Goal: Task Accomplishment & Management: Use online tool/utility

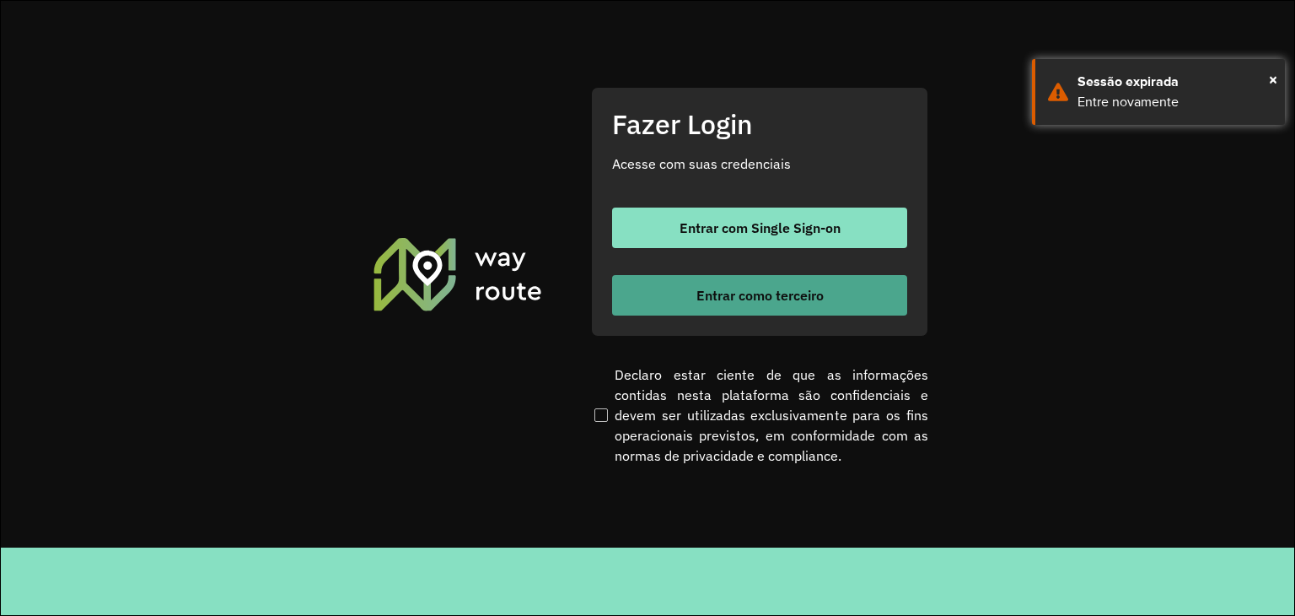
click at [783, 293] on span "Entrar como terceiro" at bounding box center [760, 294] width 127 height 13
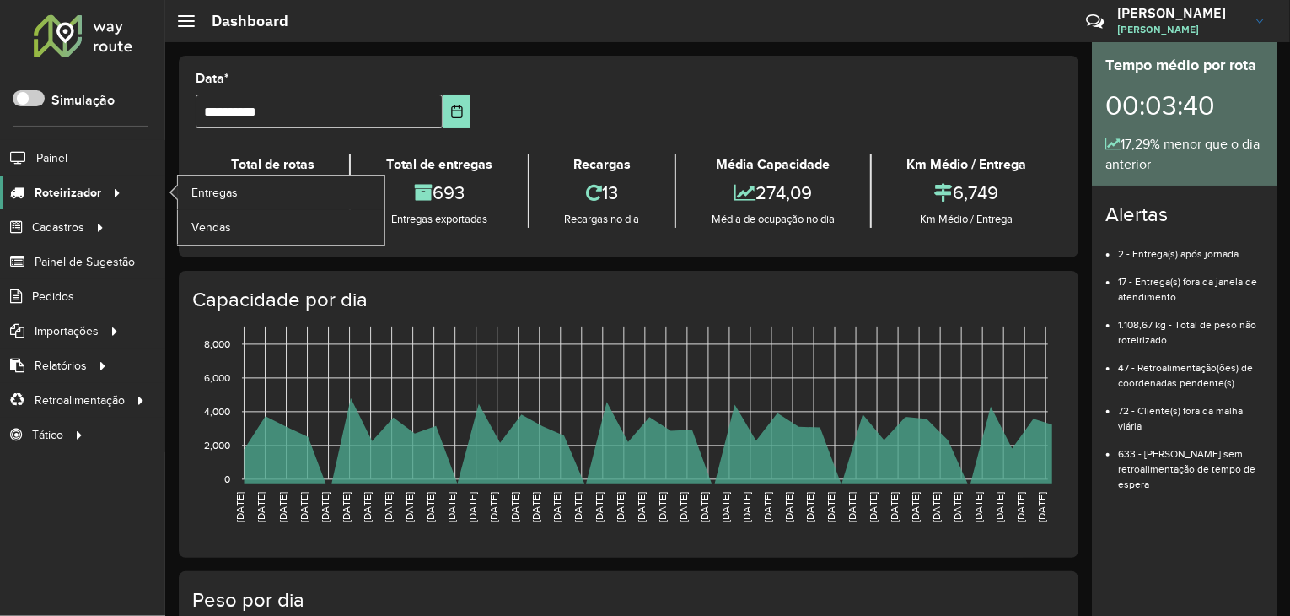
click at [104, 191] on div at bounding box center [113, 193] width 25 height 18
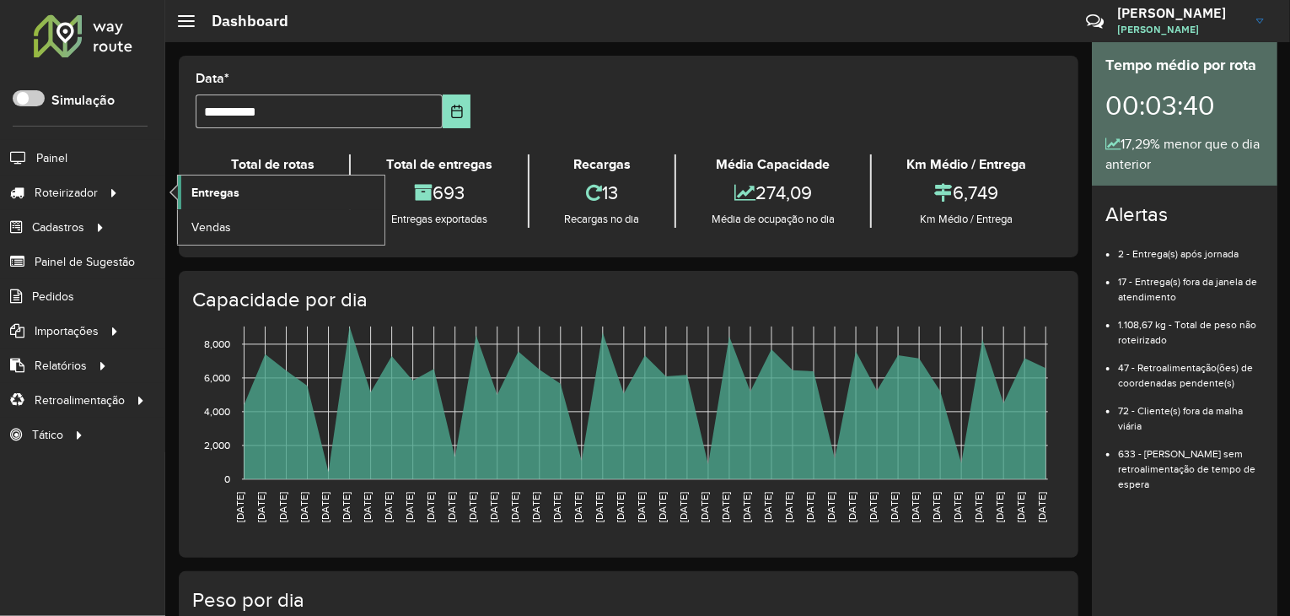
click at [235, 193] on span "Entregas" at bounding box center [215, 193] width 48 height 18
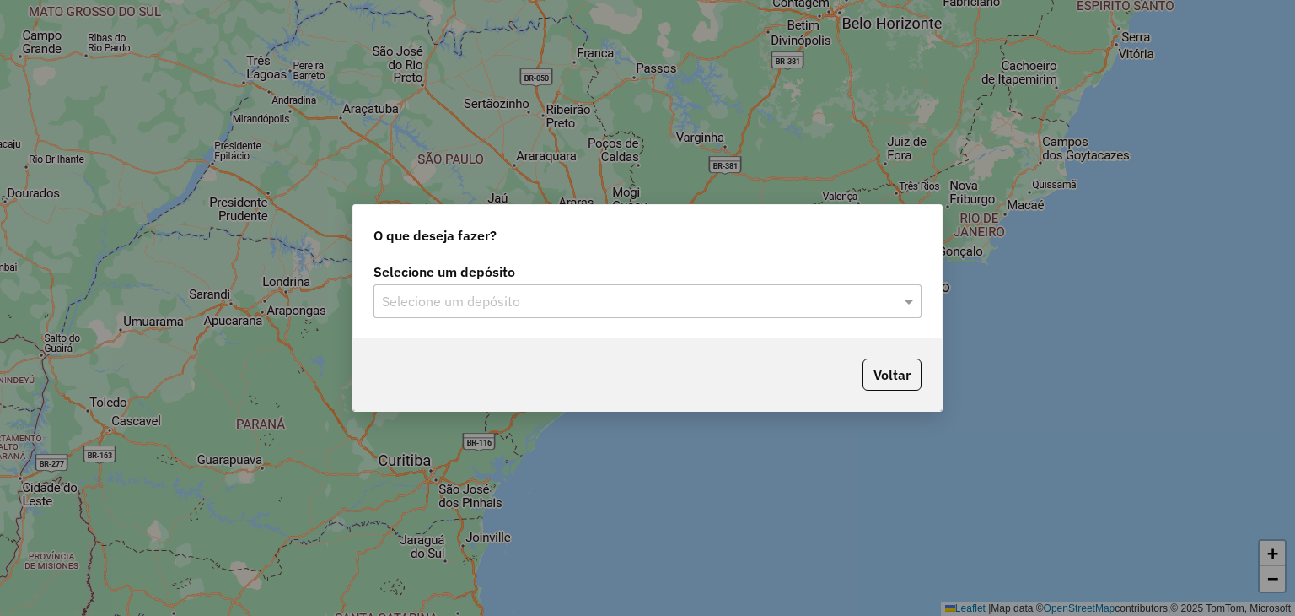
click at [452, 293] on input "text" at bounding box center [631, 302] width 498 height 20
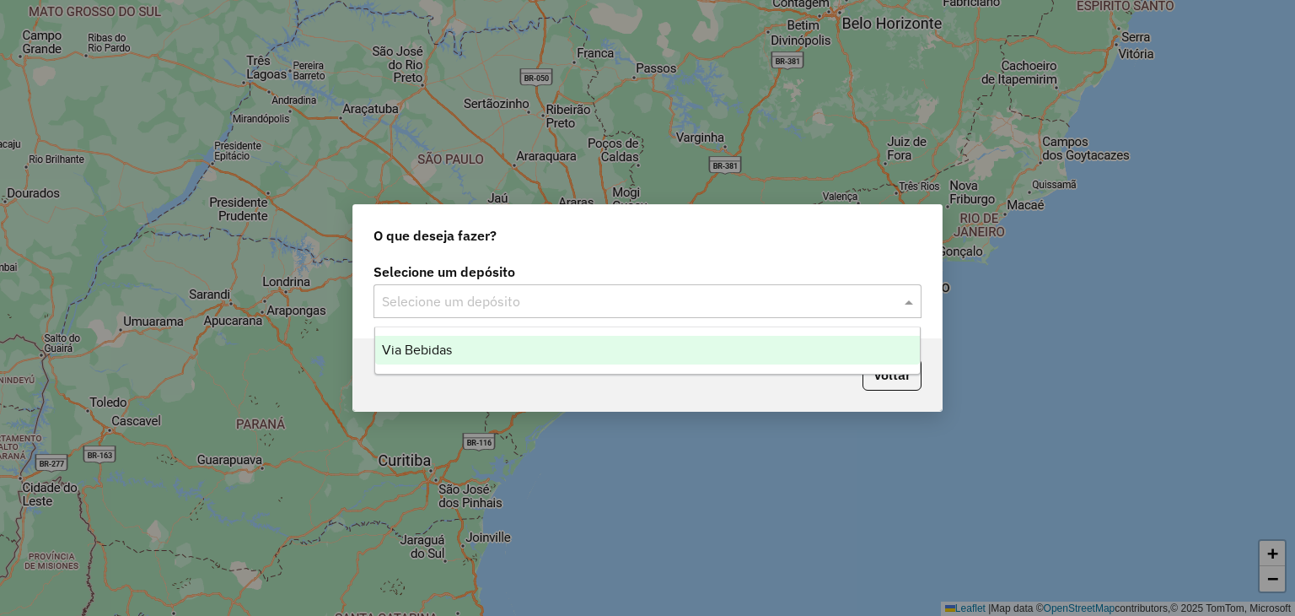
click at [476, 363] on div "Via Bebidas" at bounding box center [648, 350] width 546 height 29
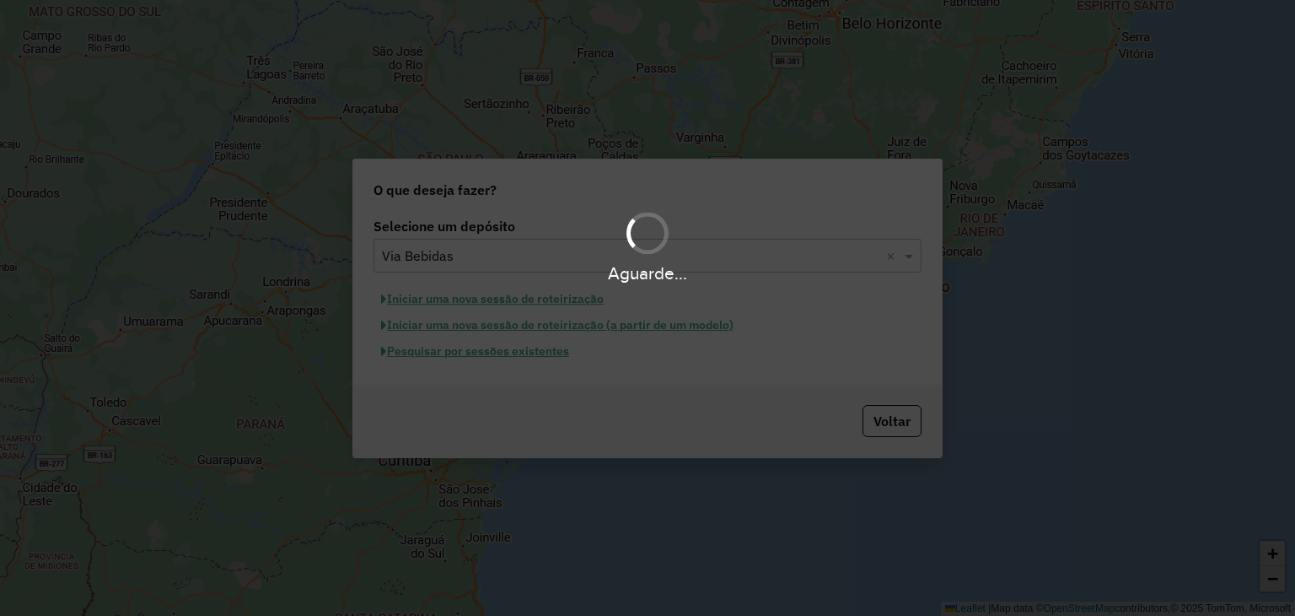
click at [488, 358] on div "Aguarde..." at bounding box center [647, 308] width 1295 height 616
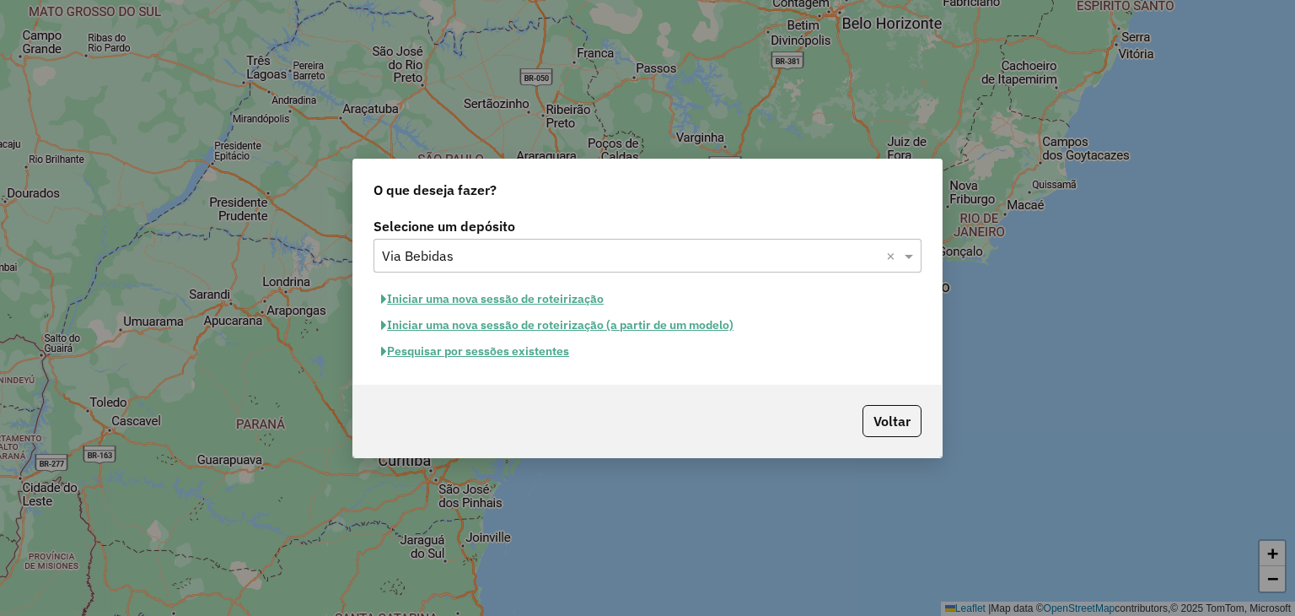
click at [492, 352] on button "Pesquisar por sessões existentes" at bounding box center [475, 351] width 203 height 26
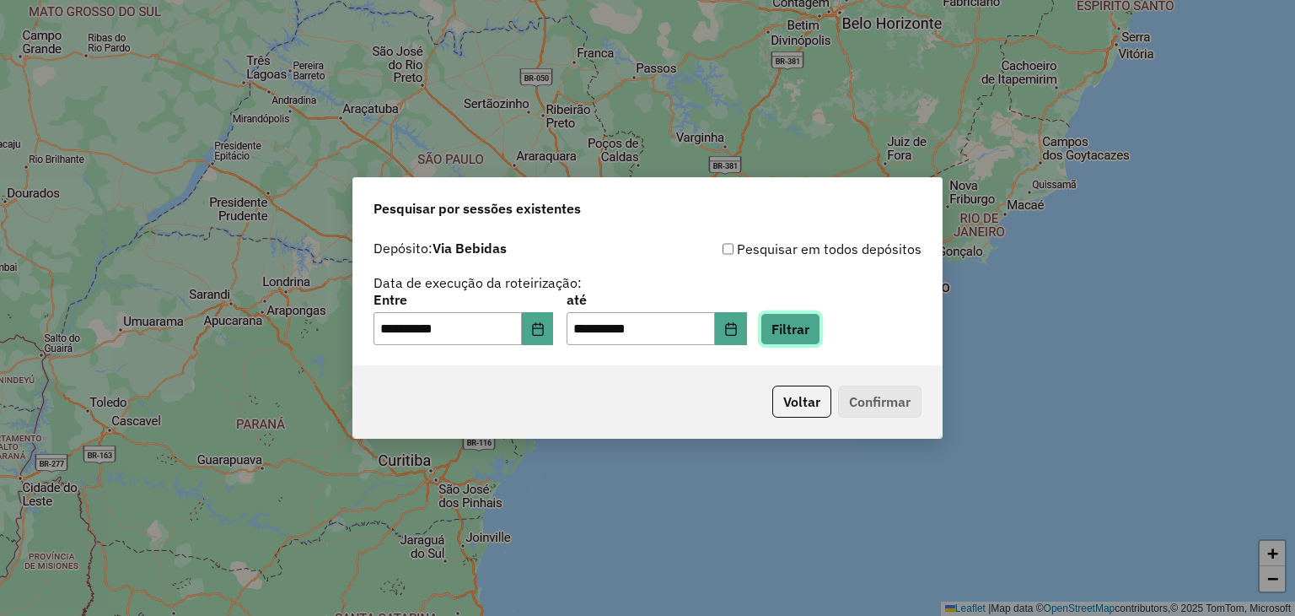
click at [789, 331] on button "Filtrar" at bounding box center [791, 329] width 60 height 32
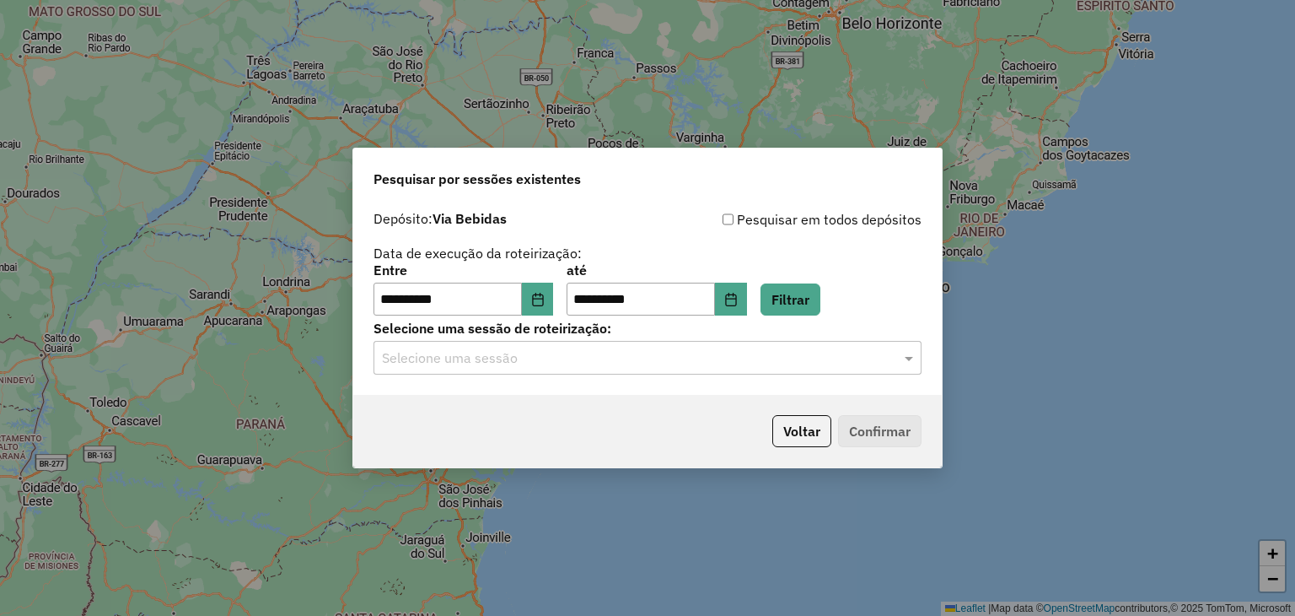
click at [503, 364] on input "text" at bounding box center [631, 358] width 498 height 20
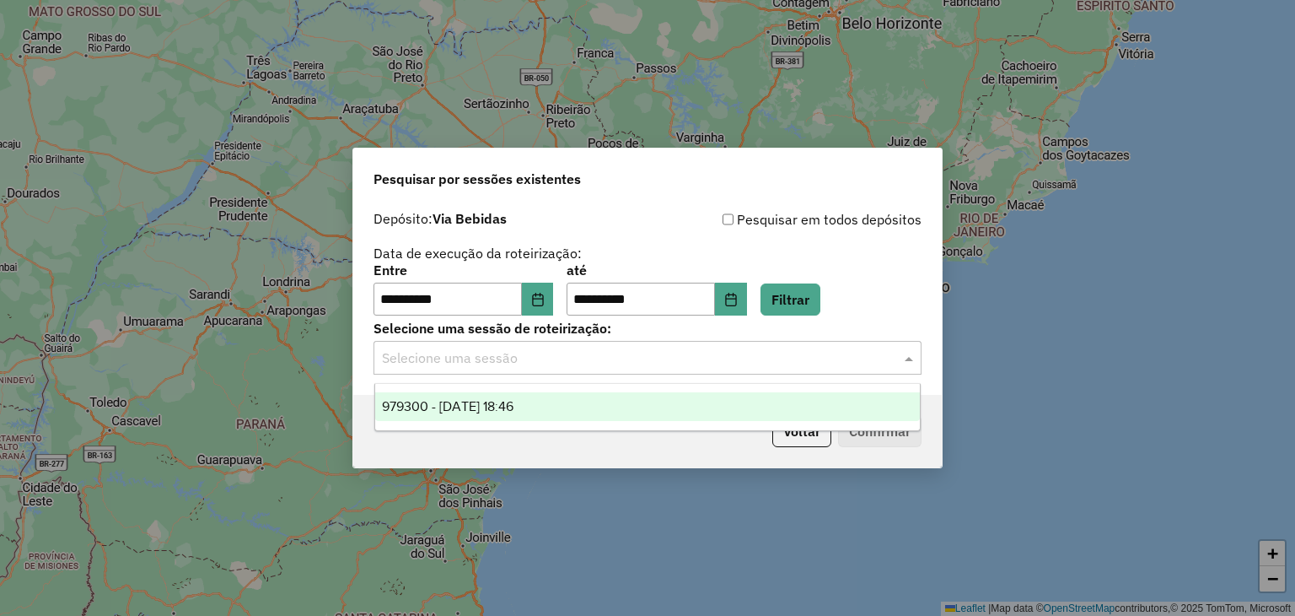
click at [486, 405] on span "979300 - [DATE] 18:46" at bounding box center [448, 406] width 132 height 14
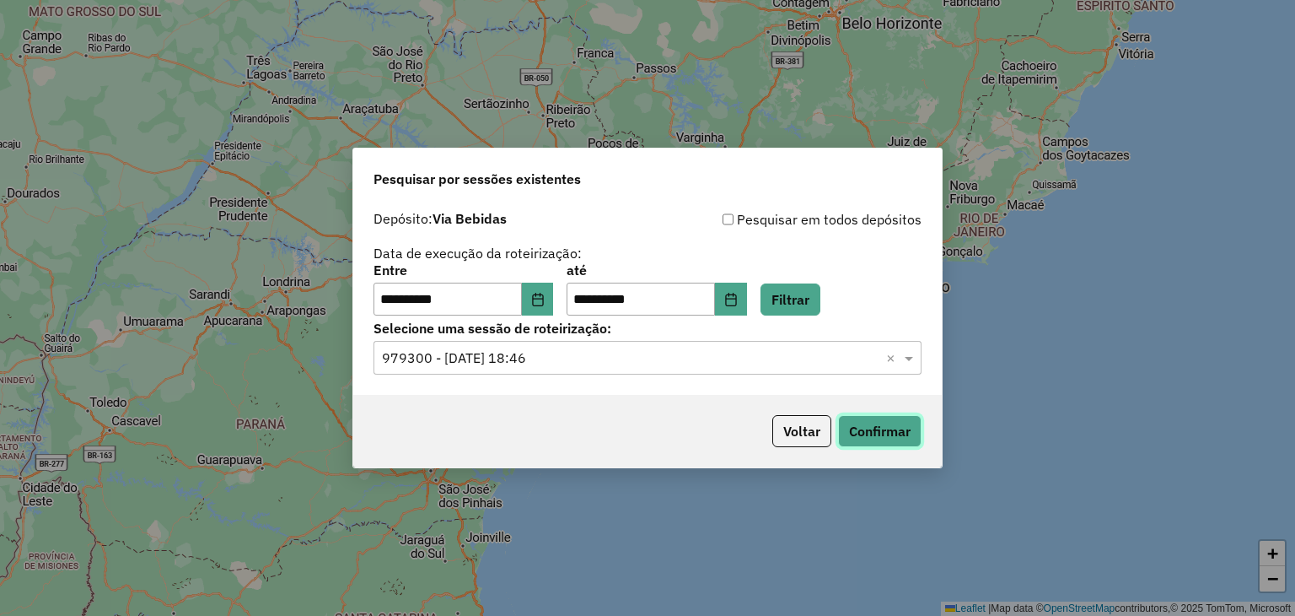
click at [898, 422] on button "Confirmar" at bounding box center [879, 431] width 83 height 32
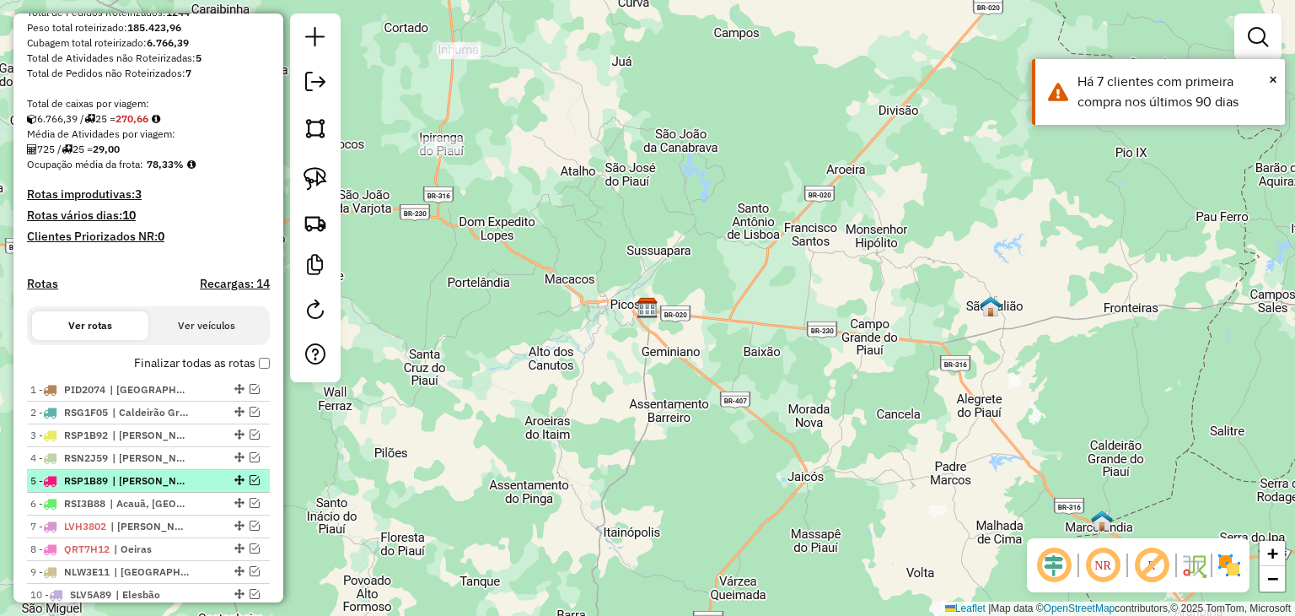
scroll to position [337, 0]
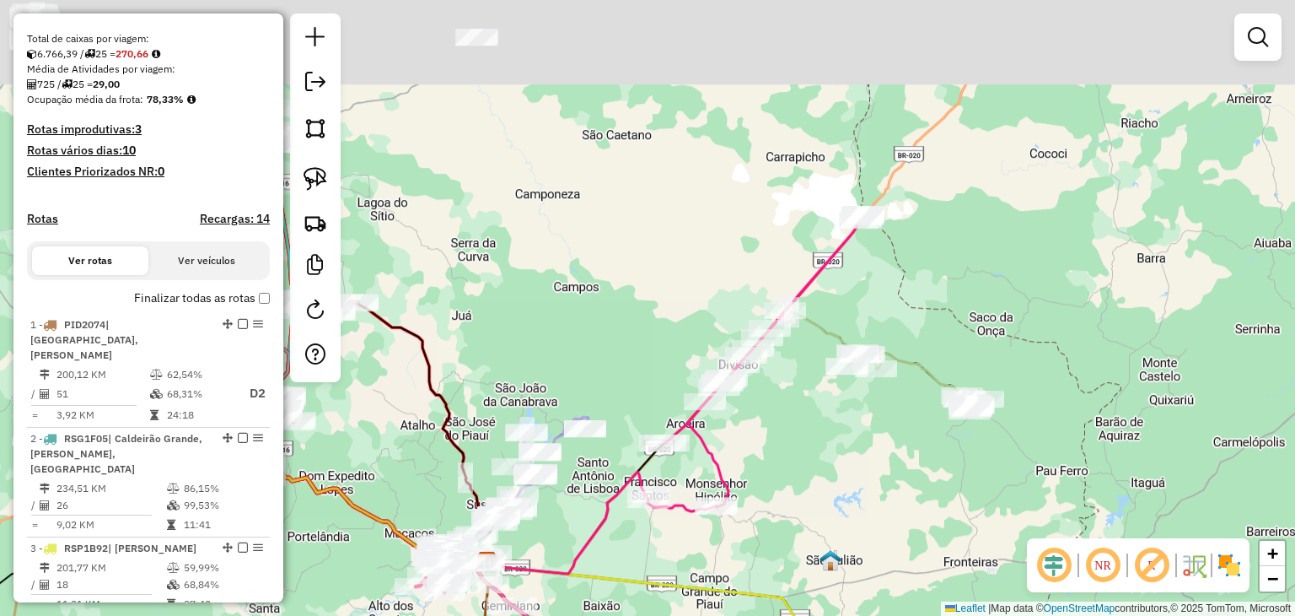
drag, startPoint x: 1036, startPoint y: 236, endPoint x: 867, endPoint y: 534, distance: 342.1
click at [867, 534] on div "Janela de atendimento Grade de atendimento Capacidade Transportadoras Veículos …" at bounding box center [647, 308] width 1295 height 616
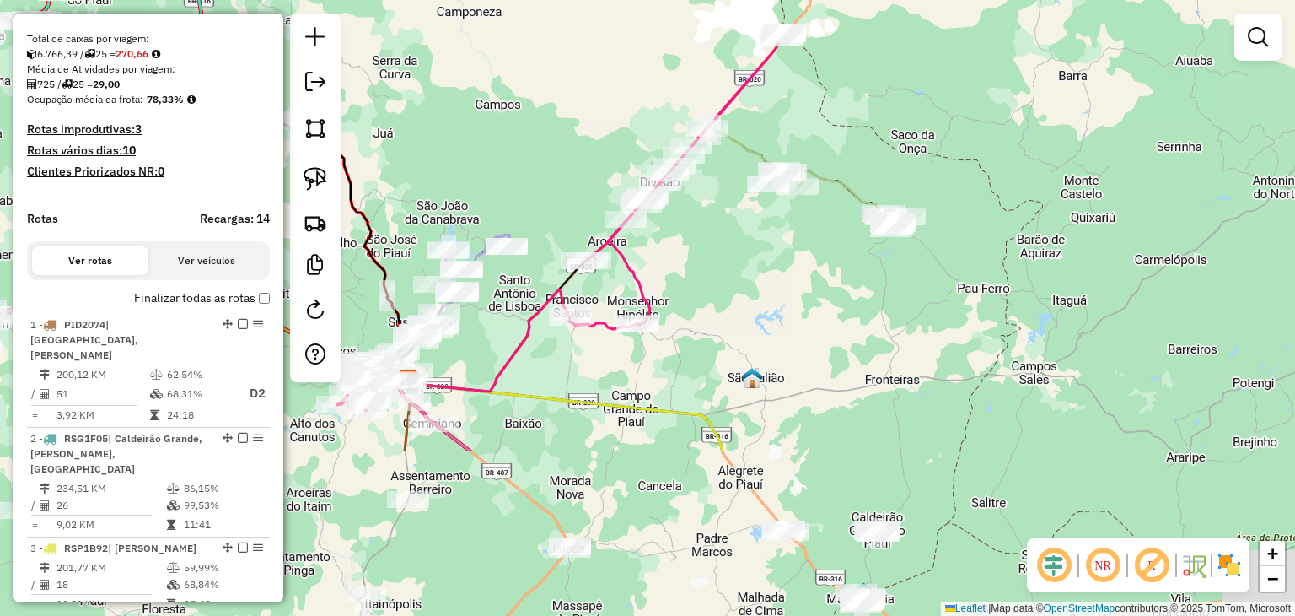
drag, startPoint x: 880, startPoint y: 363, endPoint x: 773, endPoint y: 62, distance: 319.2
click at [773, 62] on div "Janela de atendimento Grade de atendimento Capacidade Transportadoras Veículos …" at bounding box center [647, 308] width 1295 height 616
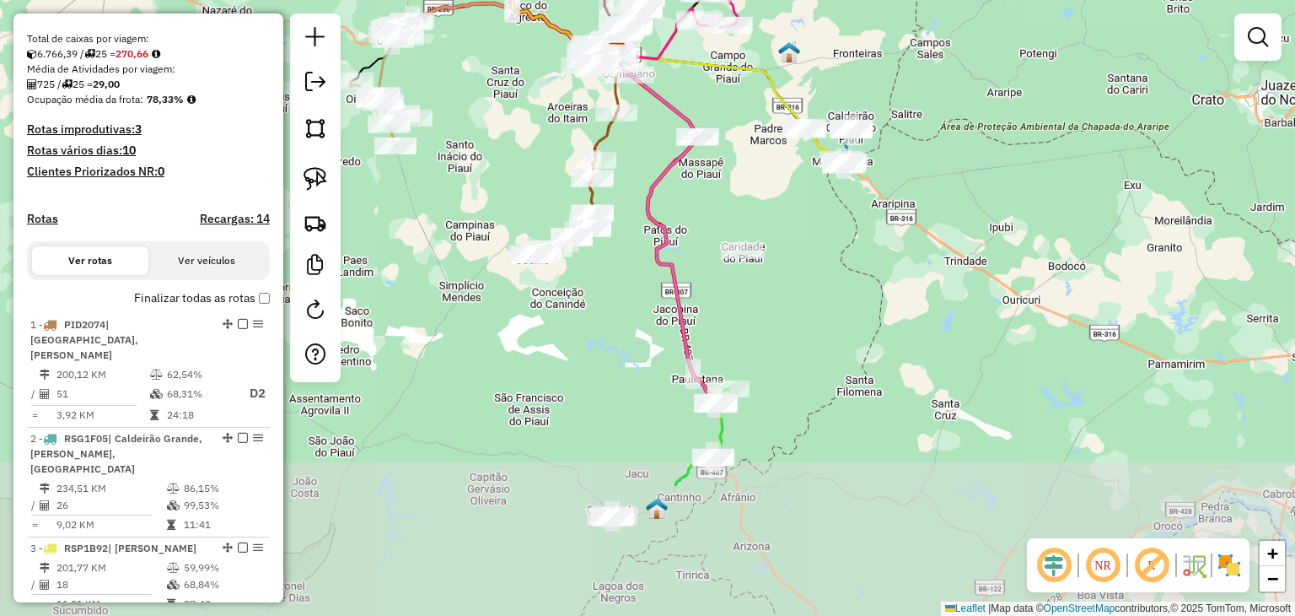
drag, startPoint x: 766, startPoint y: 496, endPoint x: 906, endPoint y: 492, distance: 140.9
click at [906, 492] on div "Janela de atendimento Grade de atendimento Capacidade Transportadoras Veículos …" at bounding box center [647, 308] width 1295 height 616
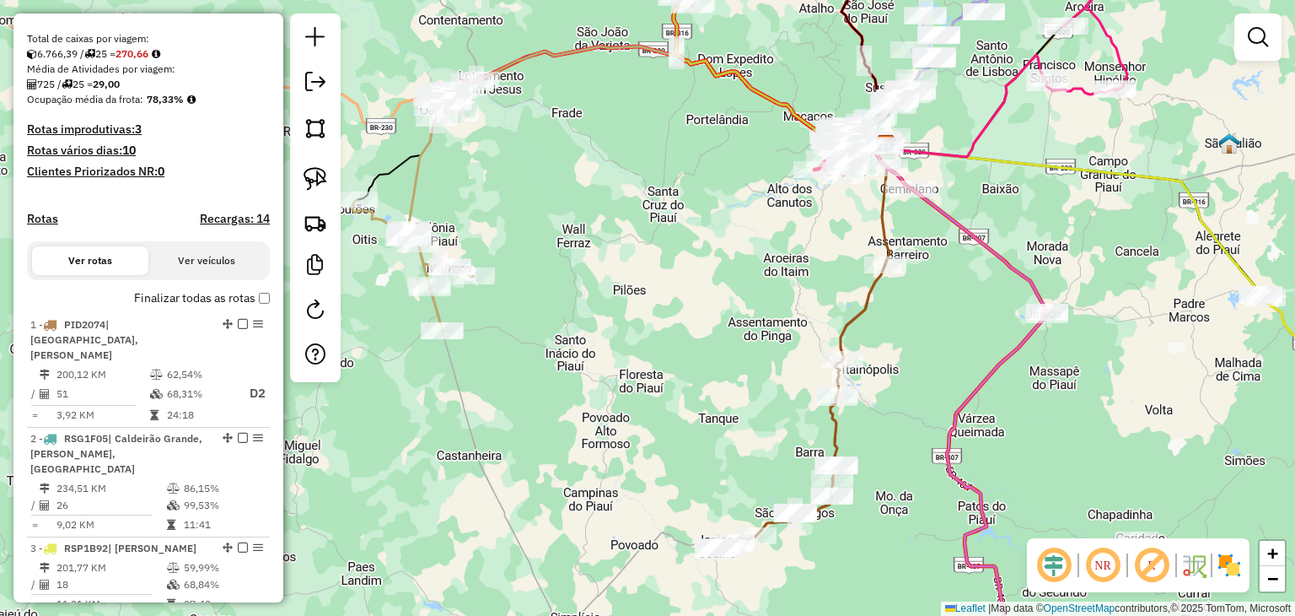
drag, startPoint x: 600, startPoint y: 314, endPoint x: 783, endPoint y: 380, distance: 193.9
click at [790, 383] on div "Janela de atendimento Grade de atendimento Capacidade Transportadoras Veículos …" at bounding box center [647, 308] width 1295 height 616
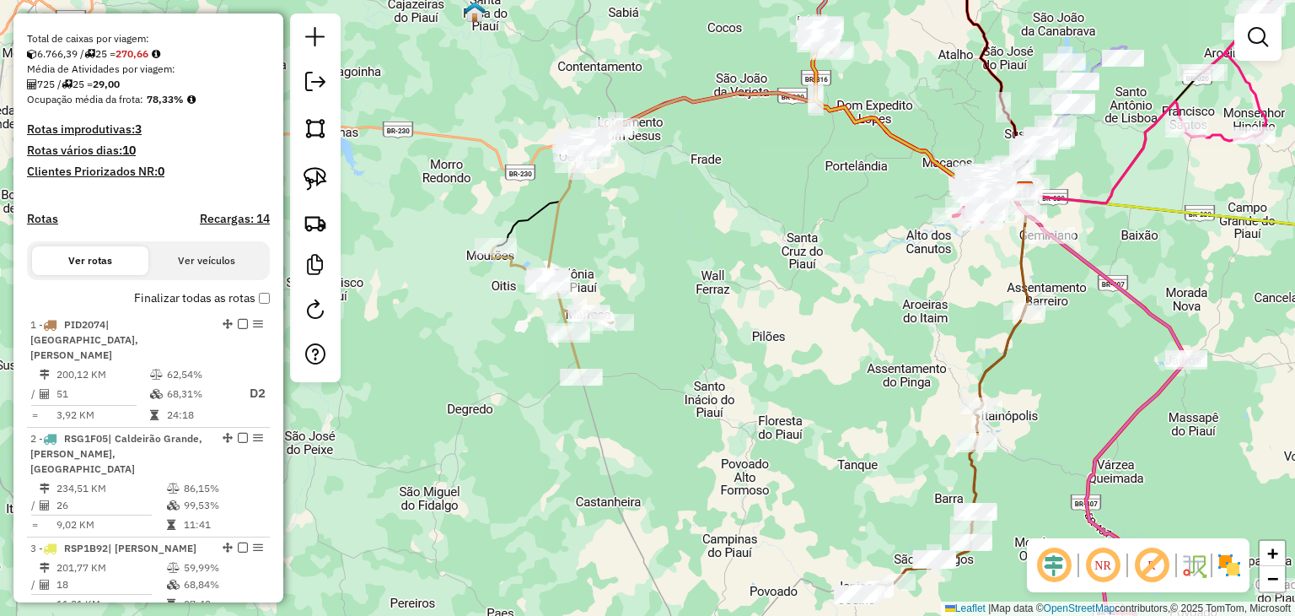
click at [535, 220] on icon at bounding box center [761, 169] width 530 height 153
select select "**********"
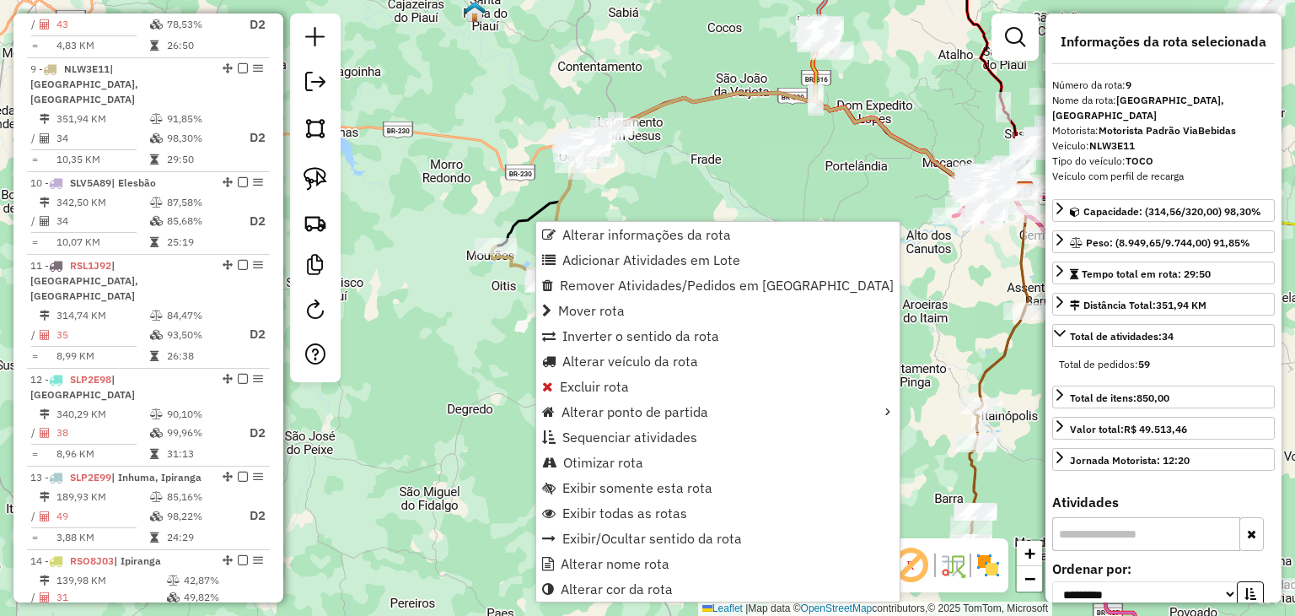
scroll to position [1376, 0]
click at [654, 494] on span "Exibir somente esta rota" at bounding box center [637, 487] width 150 height 13
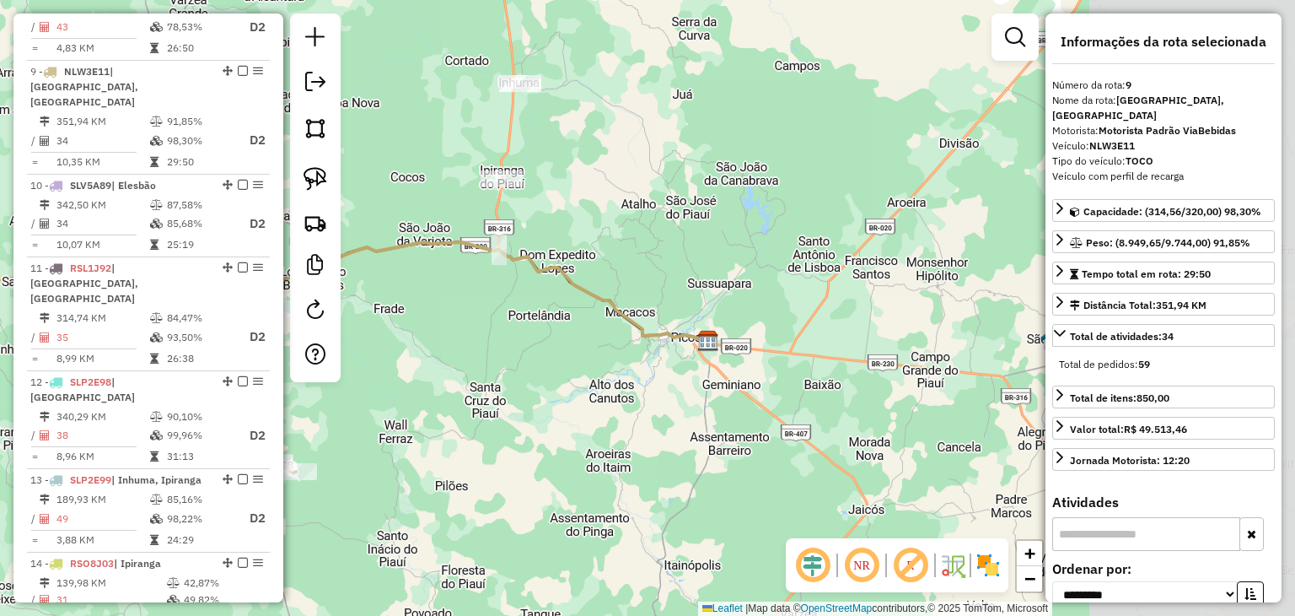
drag, startPoint x: 803, startPoint y: 346, endPoint x: 557, endPoint y: 392, distance: 250.6
click at [558, 392] on div "Janela de atendimento Grade de atendimento Capacidade Transportadoras Veículos …" at bounding box center [647, 308] width 1295 height 616
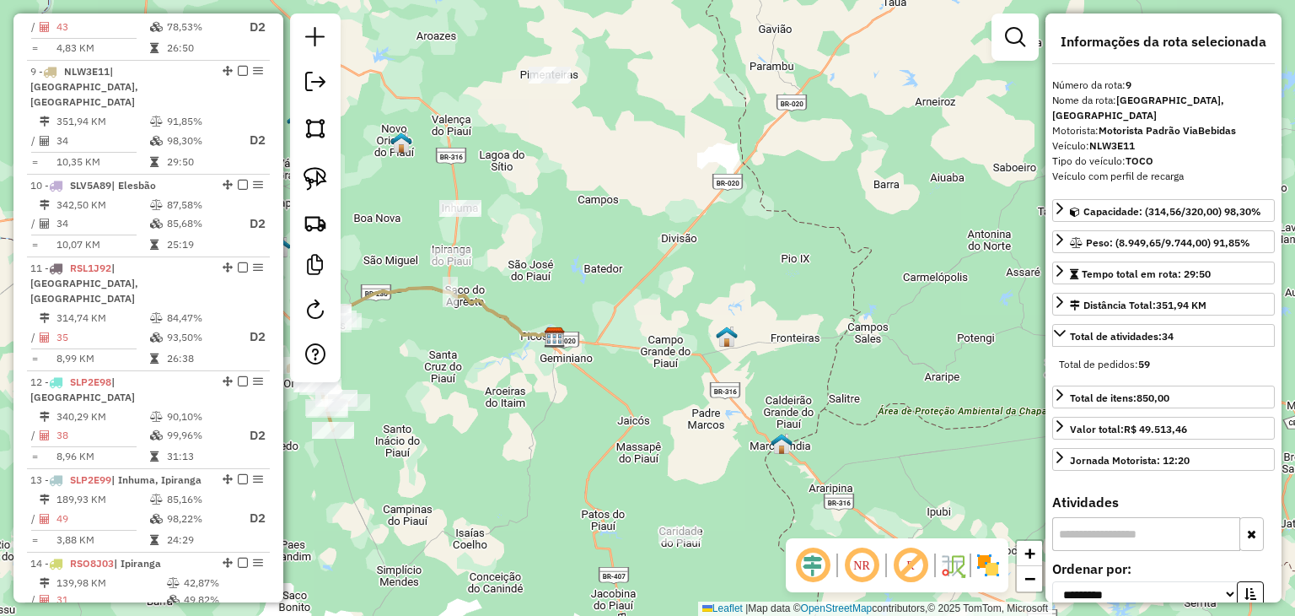
drag, startPoint x: 889, startPoint y: 352, endPoint x: 768, endPoint y: 309, distance: 128.3
click at [770, 310] on div "Janela de atendimento Grade de atendimento Capacidade Transportadoras Veículos …" at bounding box center [647, 308] width 1295 height 616
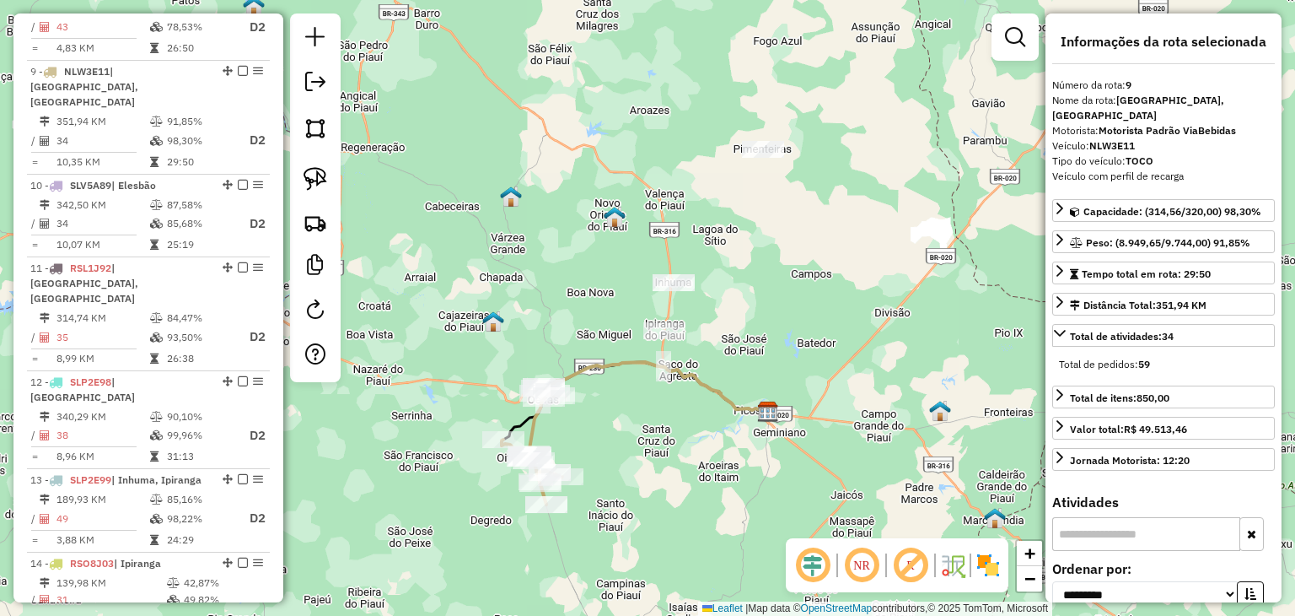
drag, startPoint x: 626, startPoint y: 429, endPoint x: 681, endPoint y: 488, distance: 80.6
click at [681, 487] on div "Janela de atendimento Grade de atendimento Capacidade Transportadoras Veículos …" at bounding box center [647, 308] width 1295 height 616
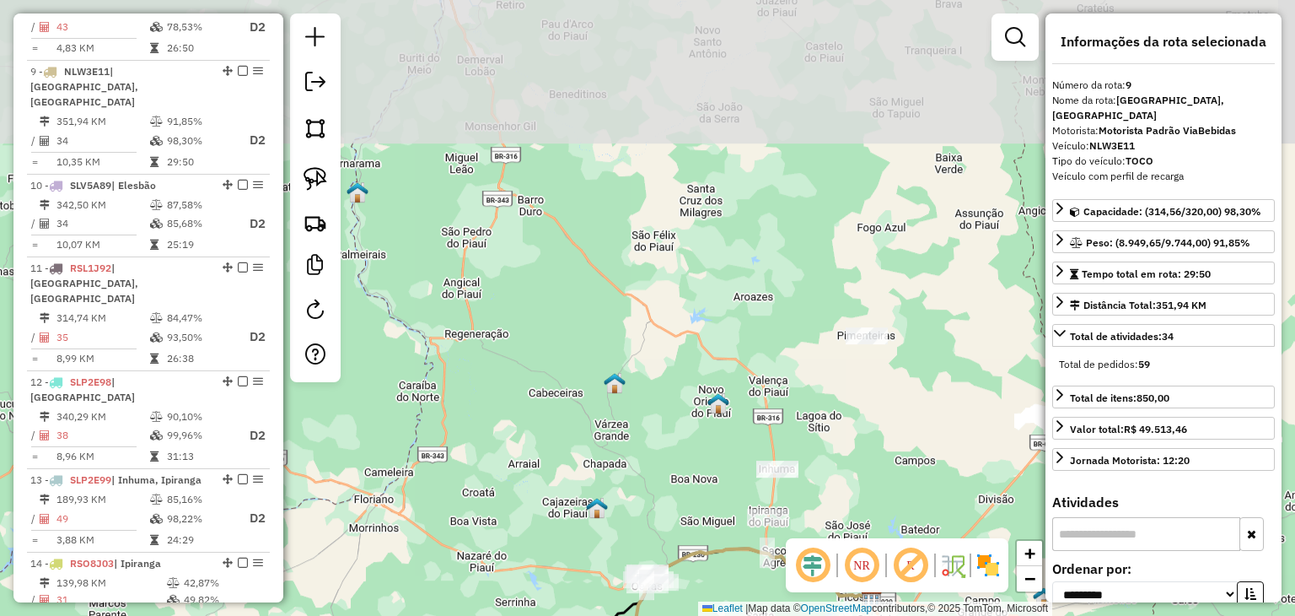
drag, startPoint x: 529, startPoint y: 234, endPoint x: 624, endPoint y: 427, distance: 215.3
click at [624, 427] on div "Janela de atendimento Grade de atendimento Capacidade Transportadoras Veículos …" at bounding box center [647, 308] width 1295 height 616
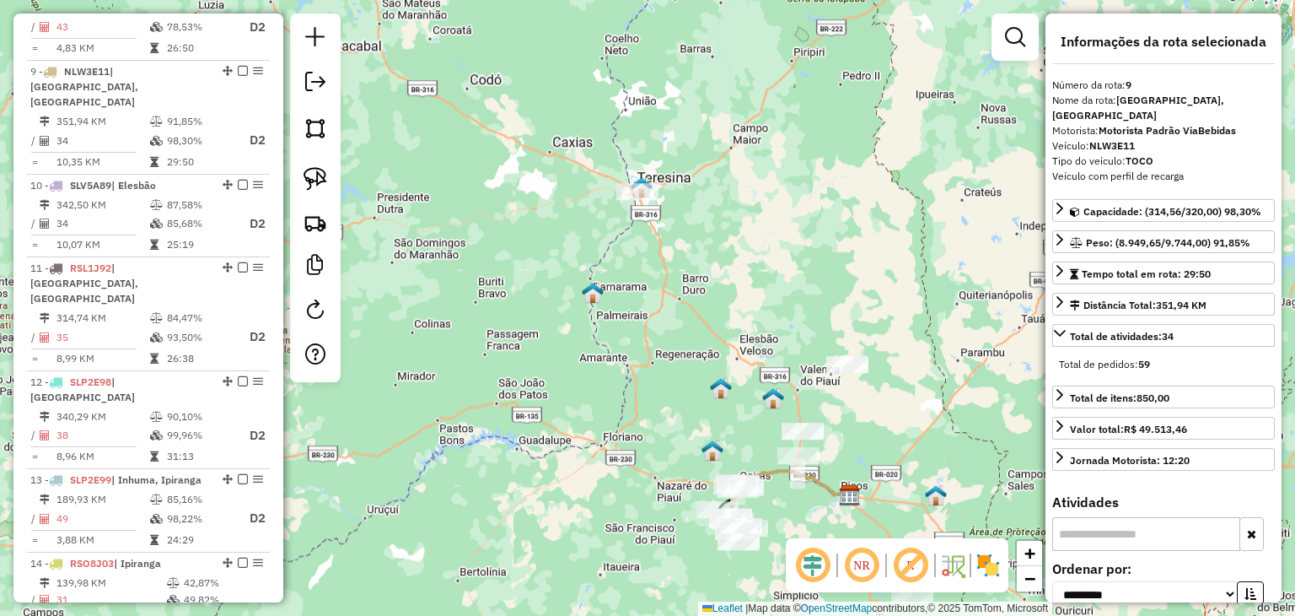
drag, startPoint x: 672, startPoint y: 361, endPoint x: 739, endPoint y: 422, distance: 90.7
click at [739, 422] on div "Janela de atendimento Grade de atendimento Capacidade Transportadoras Veículos …" at bounding box center [647, 308] width 1295 height 616
